Goal: Information Seeking & Learning: Learn about a topic

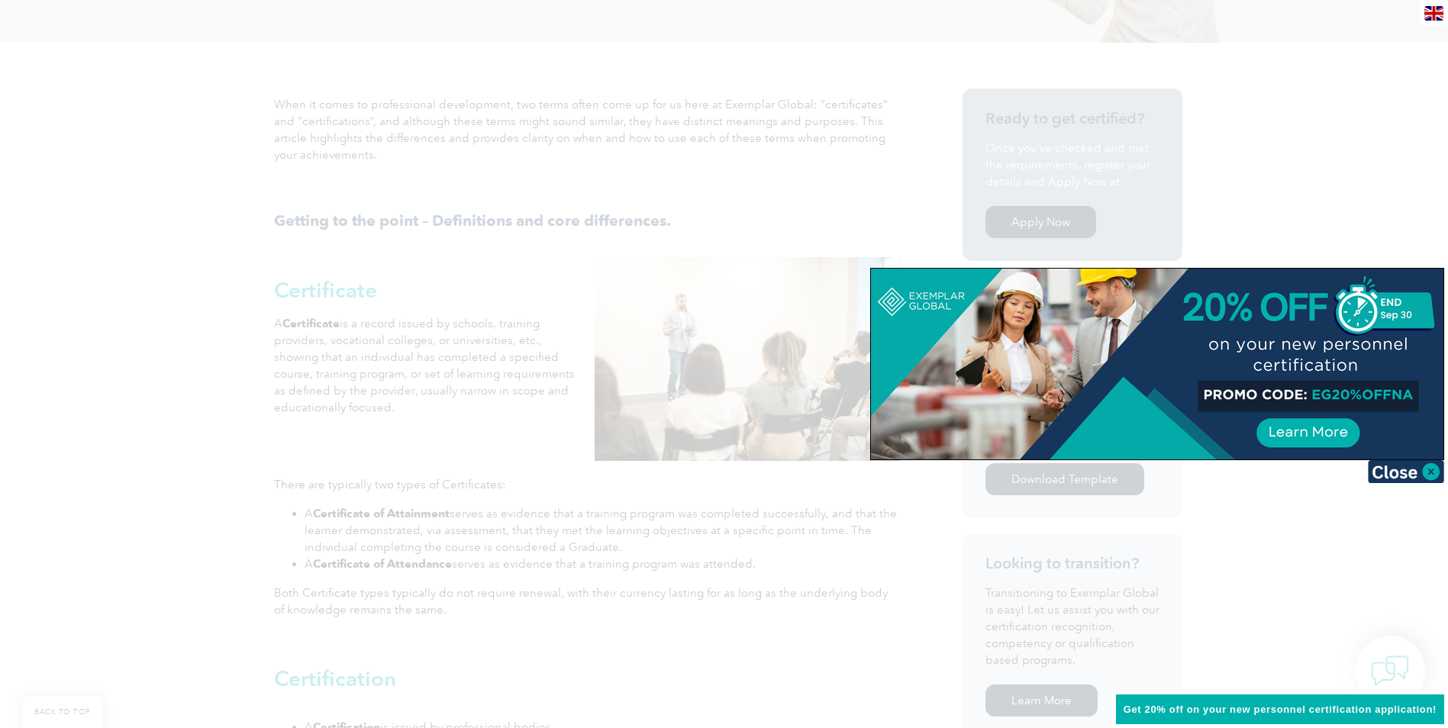
scroll to position [382, 0]
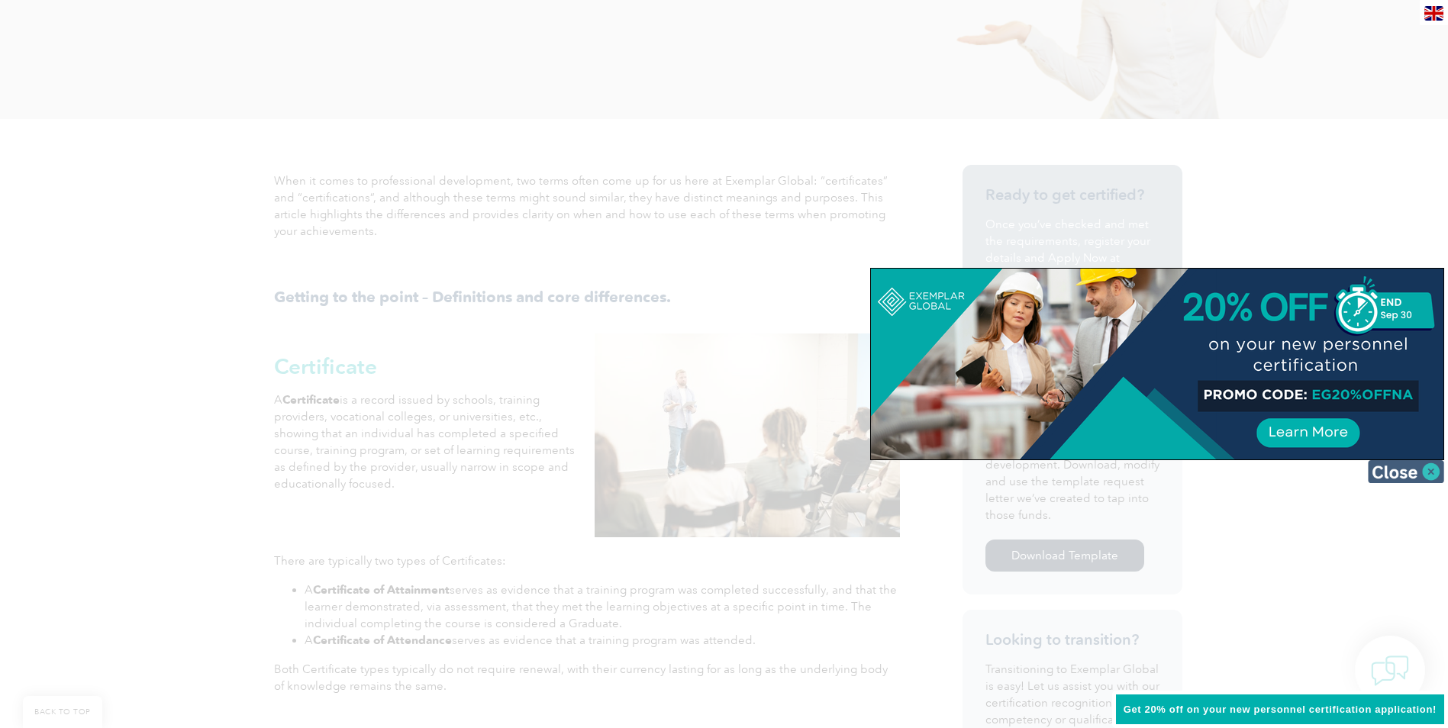
click at [1385, 469] on img at bounding box center [1406, 471] width 76 height 23
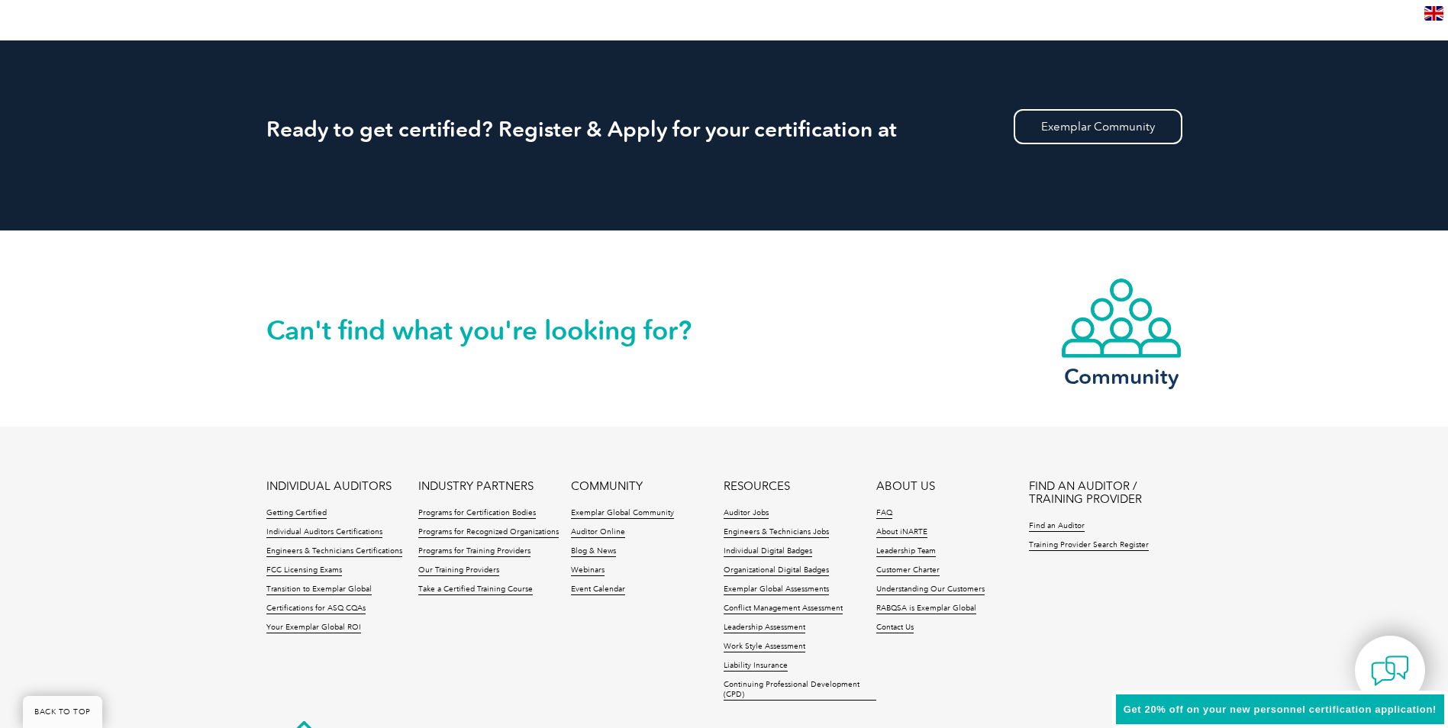
scroll to position [2900, 0]
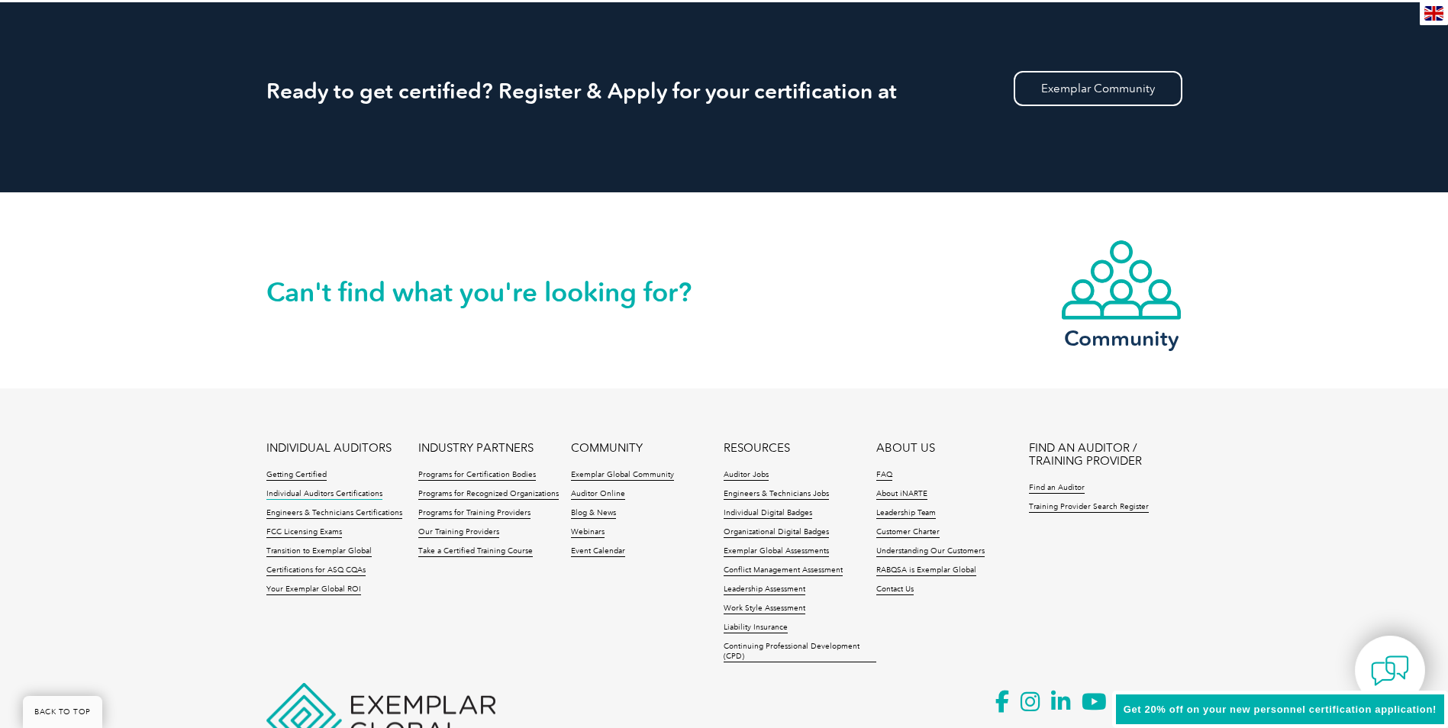
click at [340, 489] on link "Individual Auditors Certifications" at bounding box center [324, 494] width 116 height 11
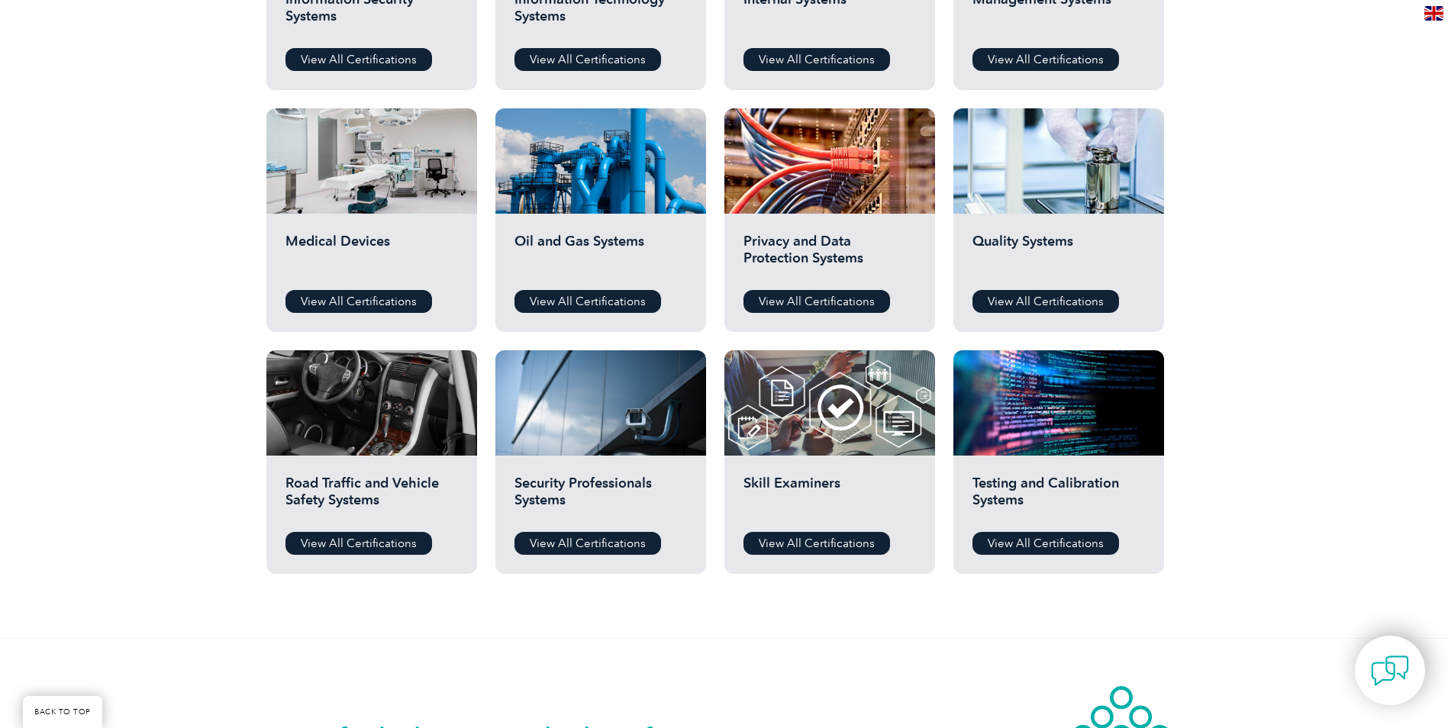
scroll to position [992, 0]
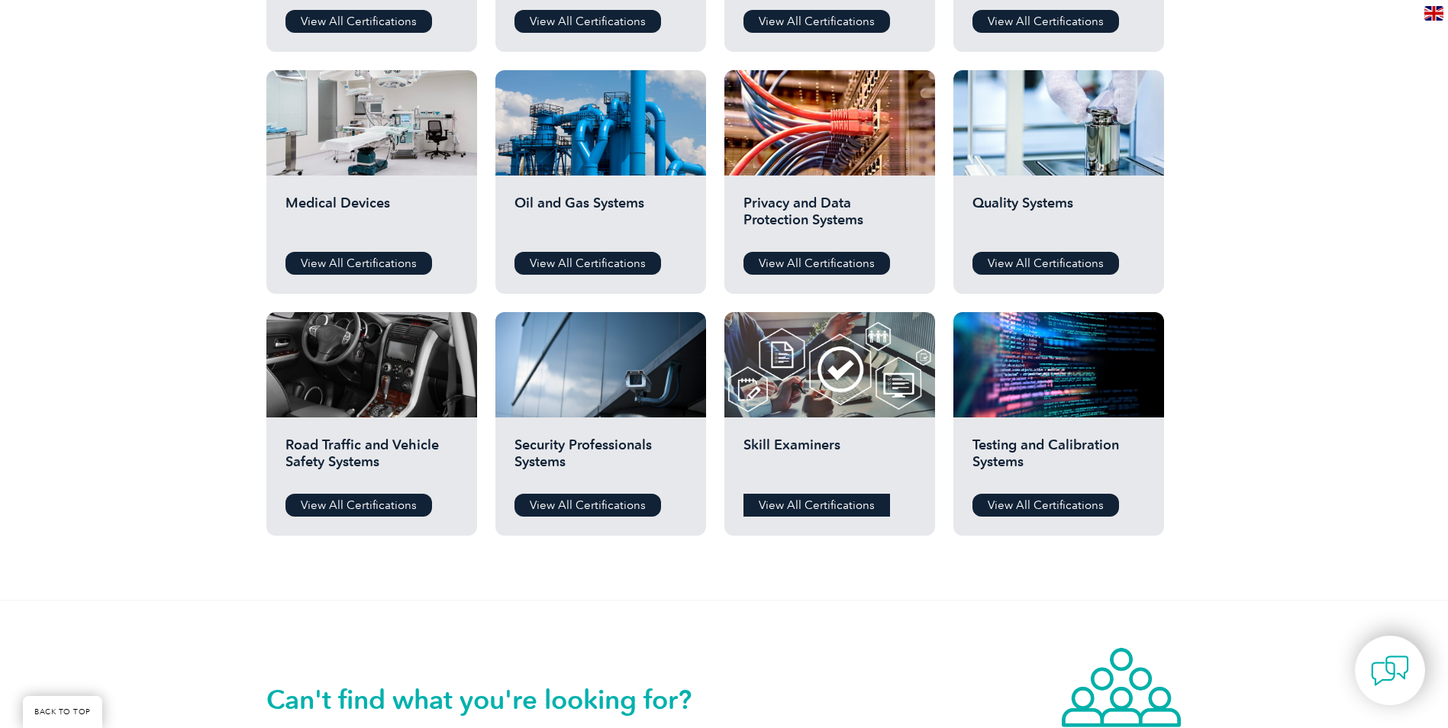
click at [795, 505] on link "View All Certifications" at bounding box center [816, 505] width 147 height 23
click at [1068, 262] on link "View All Certifications" at bounding box center [1045, 263] width 147 height 23
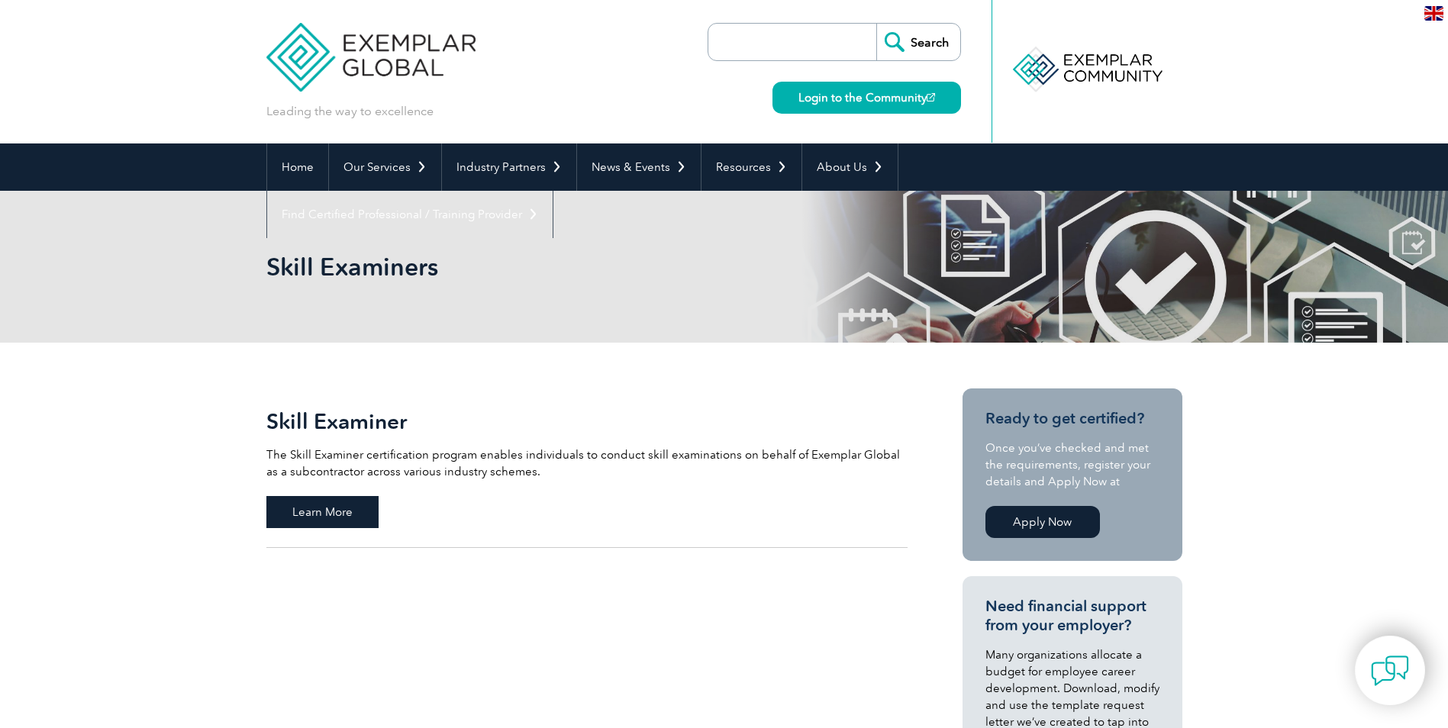
click at [346, 516] on span "Learn More" at bounding box center [322, 512] width 112 height 32
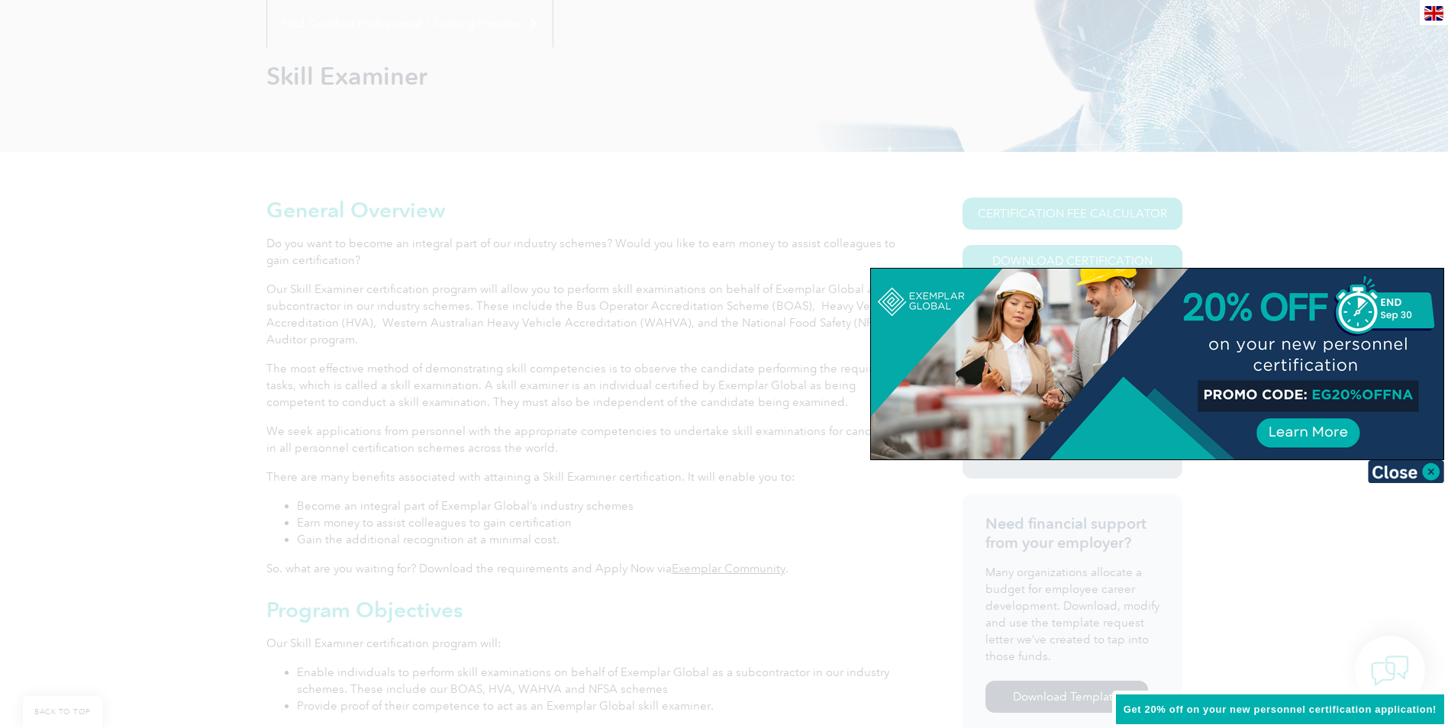
scroll to position [229, 0]
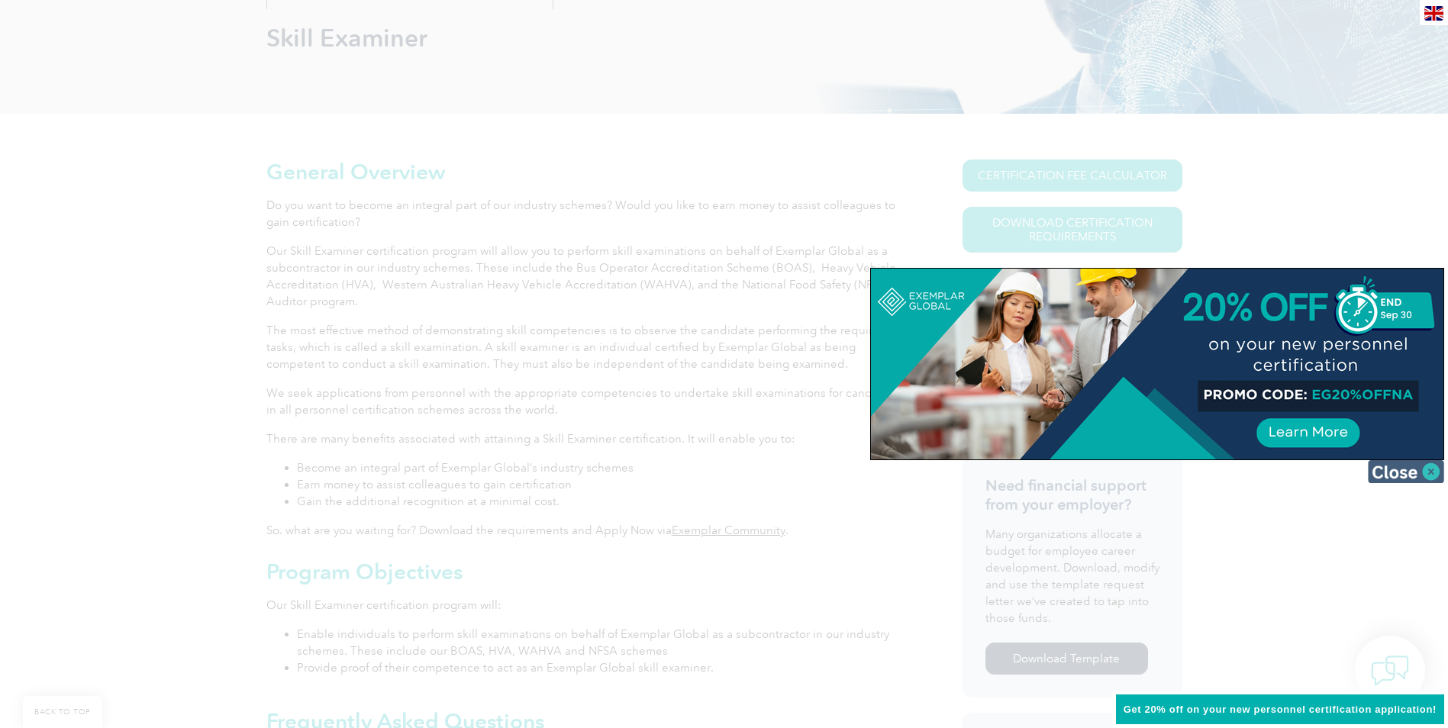
click at [1417, 471] on img at bounding box center [1406, 471] width 76 height 23
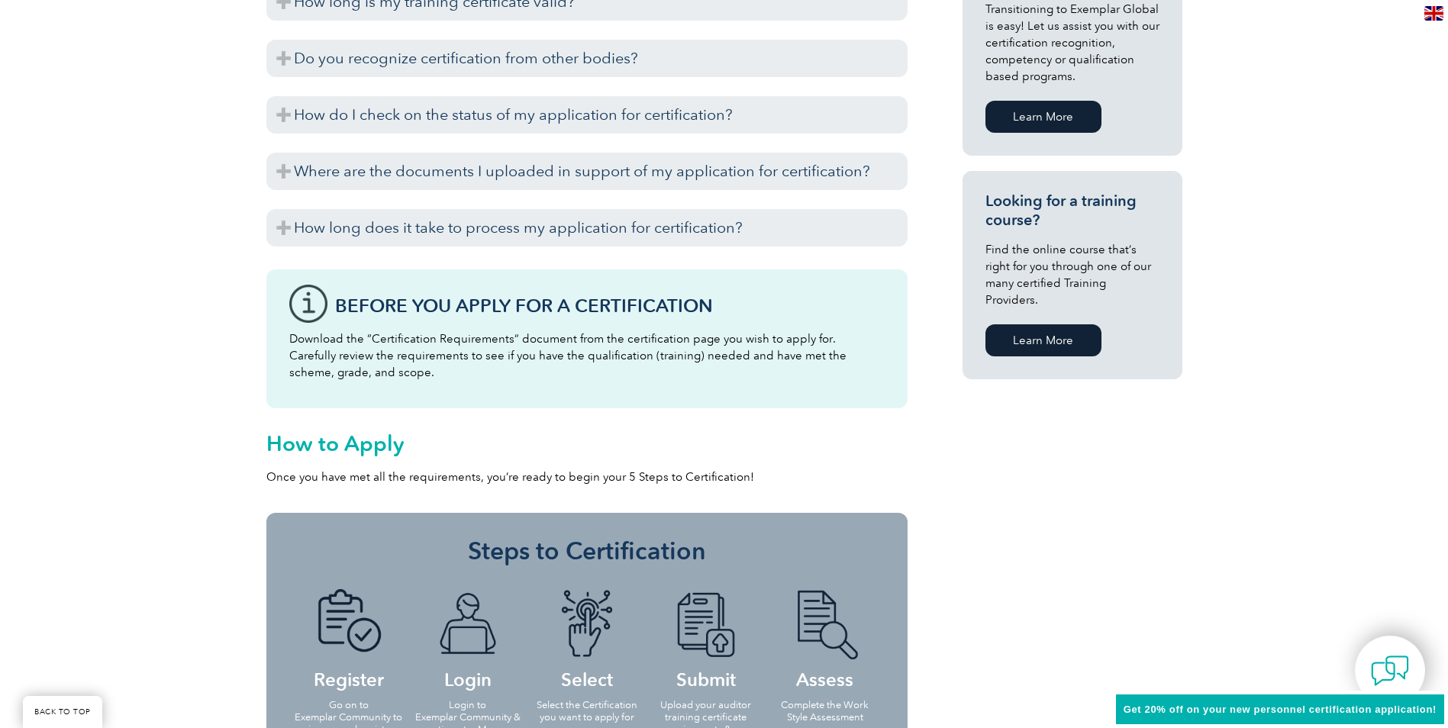
scroll to position [1069, 0]
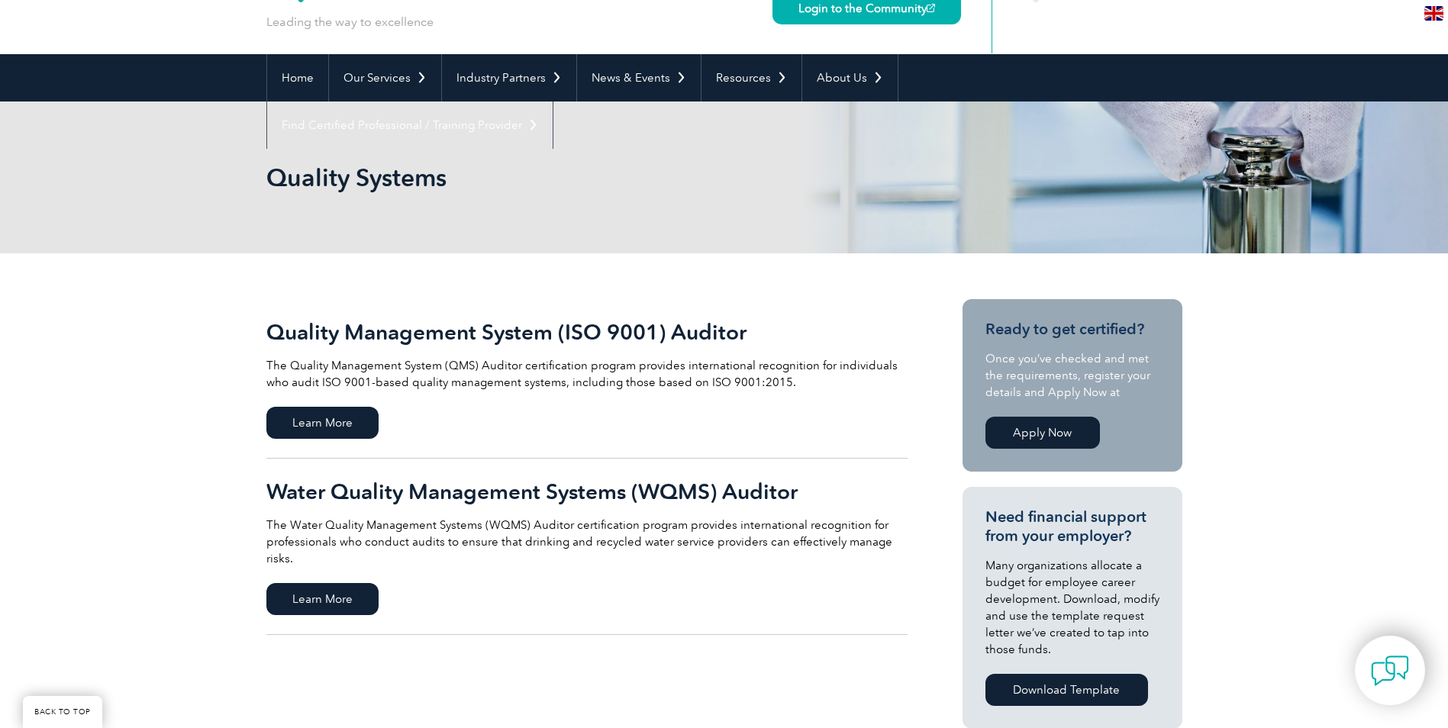
scroll to position [76, 0]
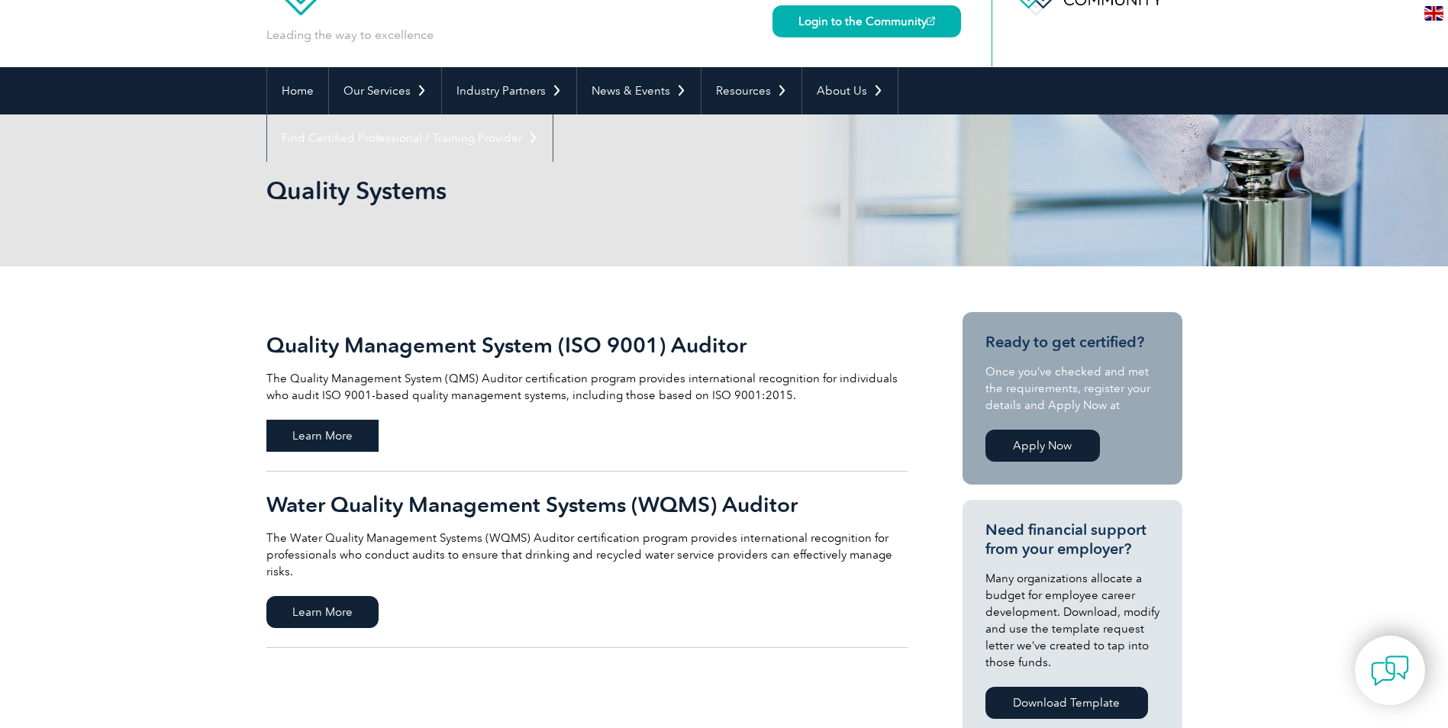
click at [327, 435] on span "Learn More" at bounding box center [322, 436] width 112 height 32
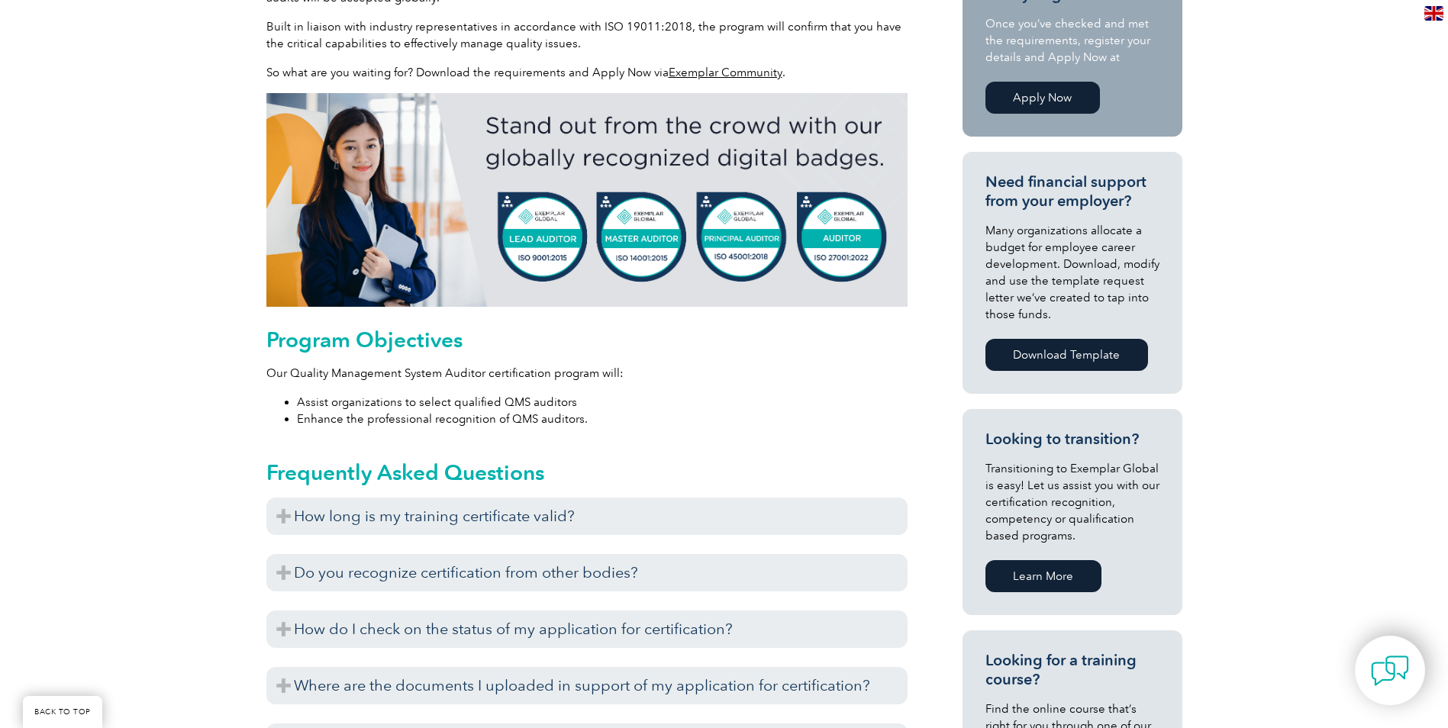
scroll to position [534, 0]
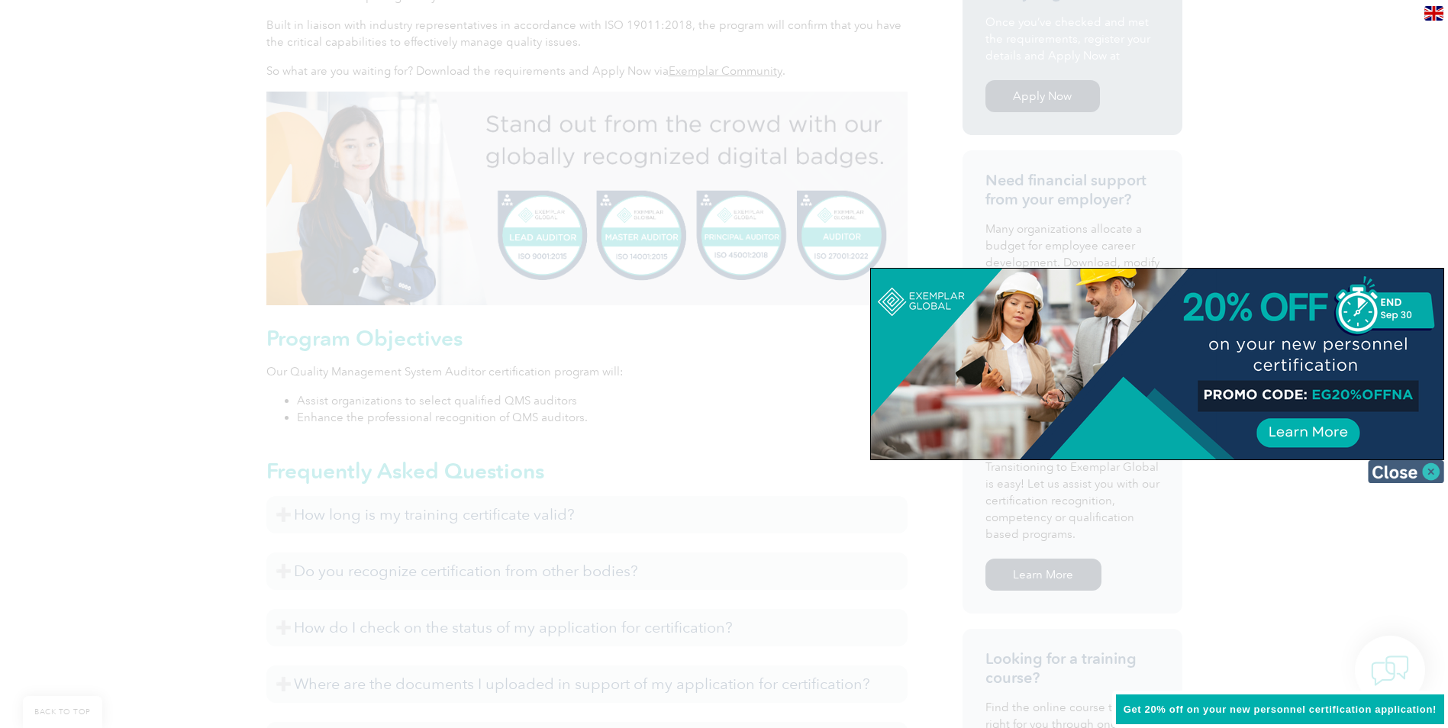
click at [1412, 469] on img at bounding box center [1406, 471] width 76 height 23
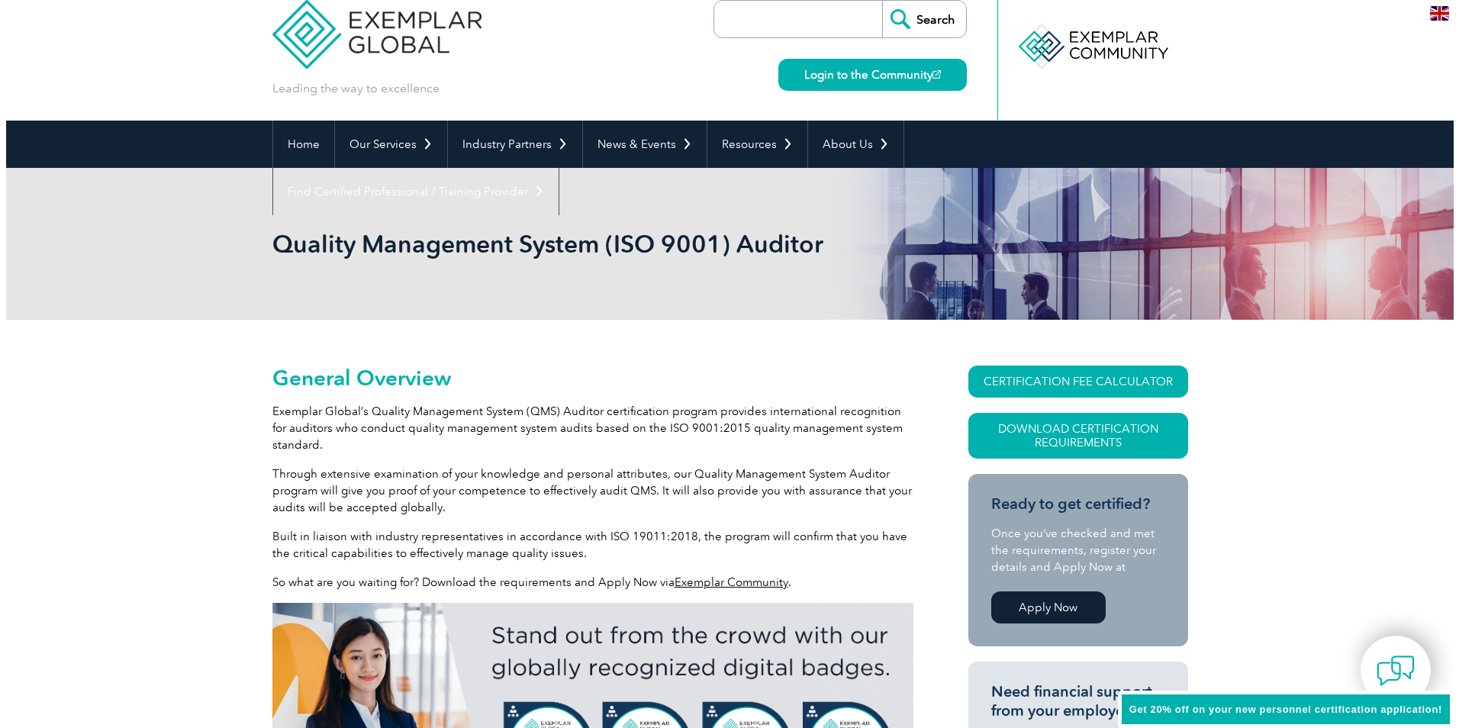
scroll to position [0, 0]
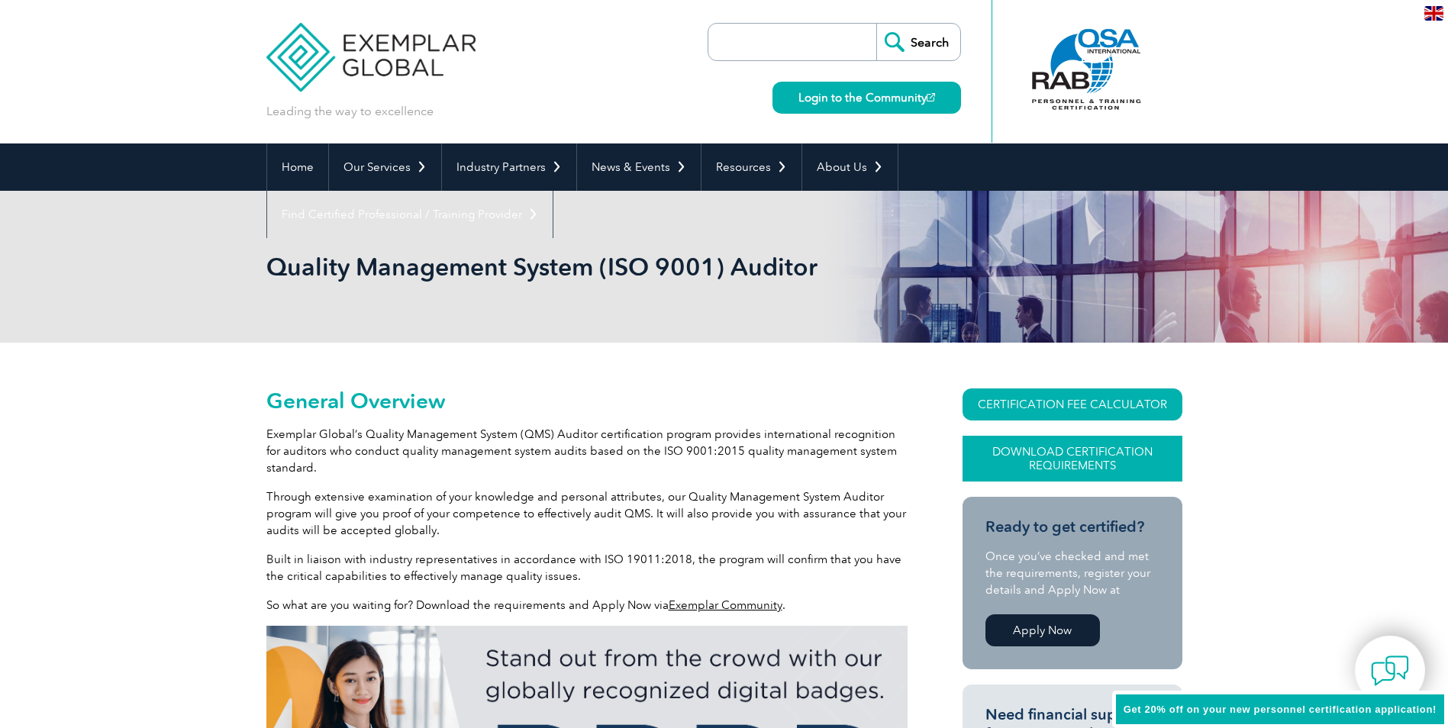
click at [1066, 453] on link "Download Certification Requirements" at bounding box center [1073, 459] width 220 height 46
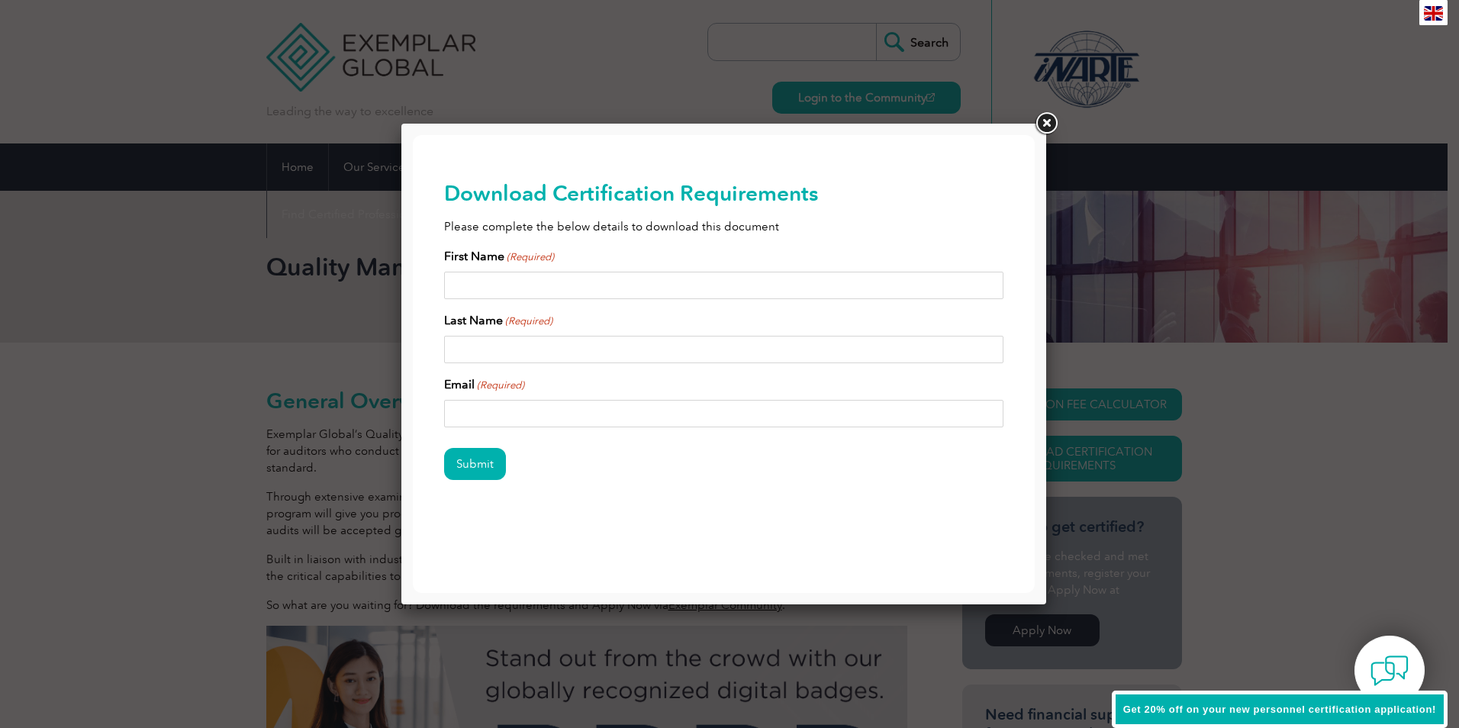
click at [1047, 120] on link at bounding box center [1046, 123] width 27 height 27
